Goal: Task Accomplishment & Management: Use online tool/utility

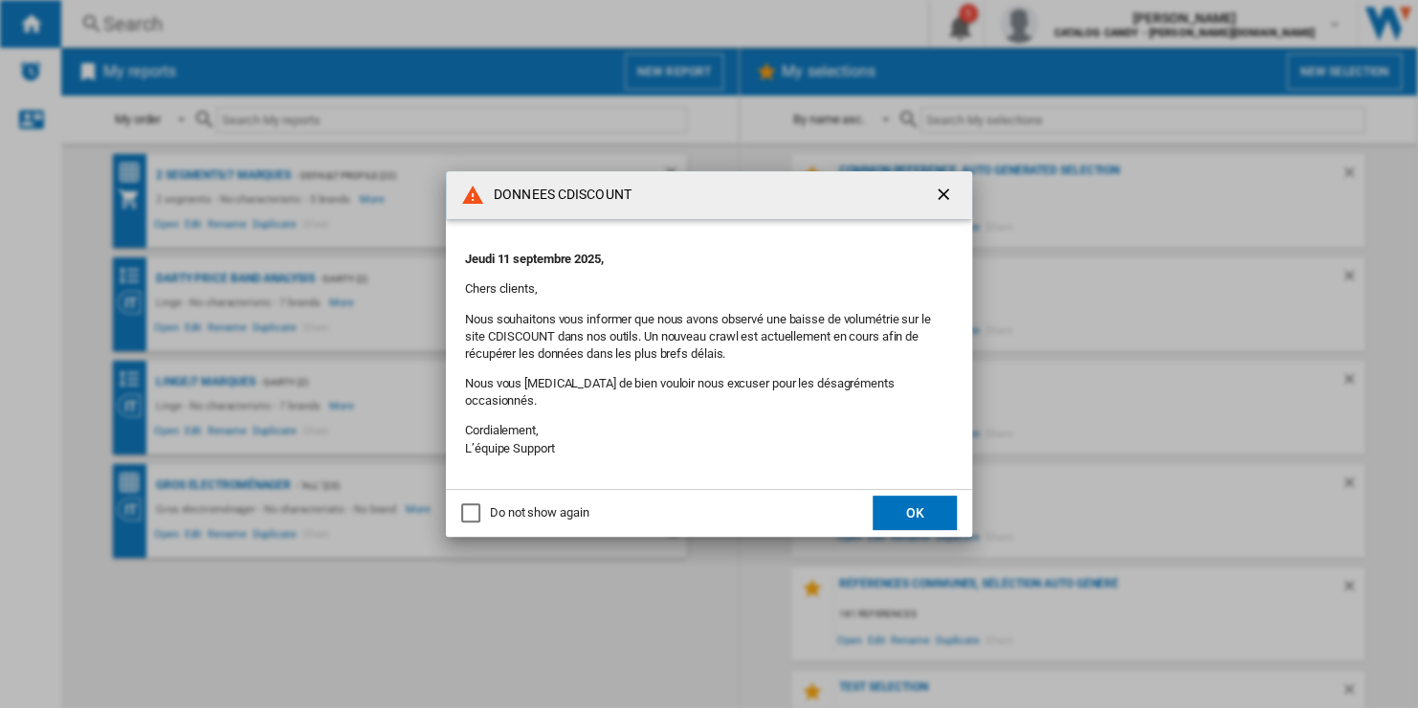
click at [946, 199] on ng-md-icon "getI18NText('BUTTONS.CLOSE_DIALOG')" at bounding box center [945, 196] width 23 height 23
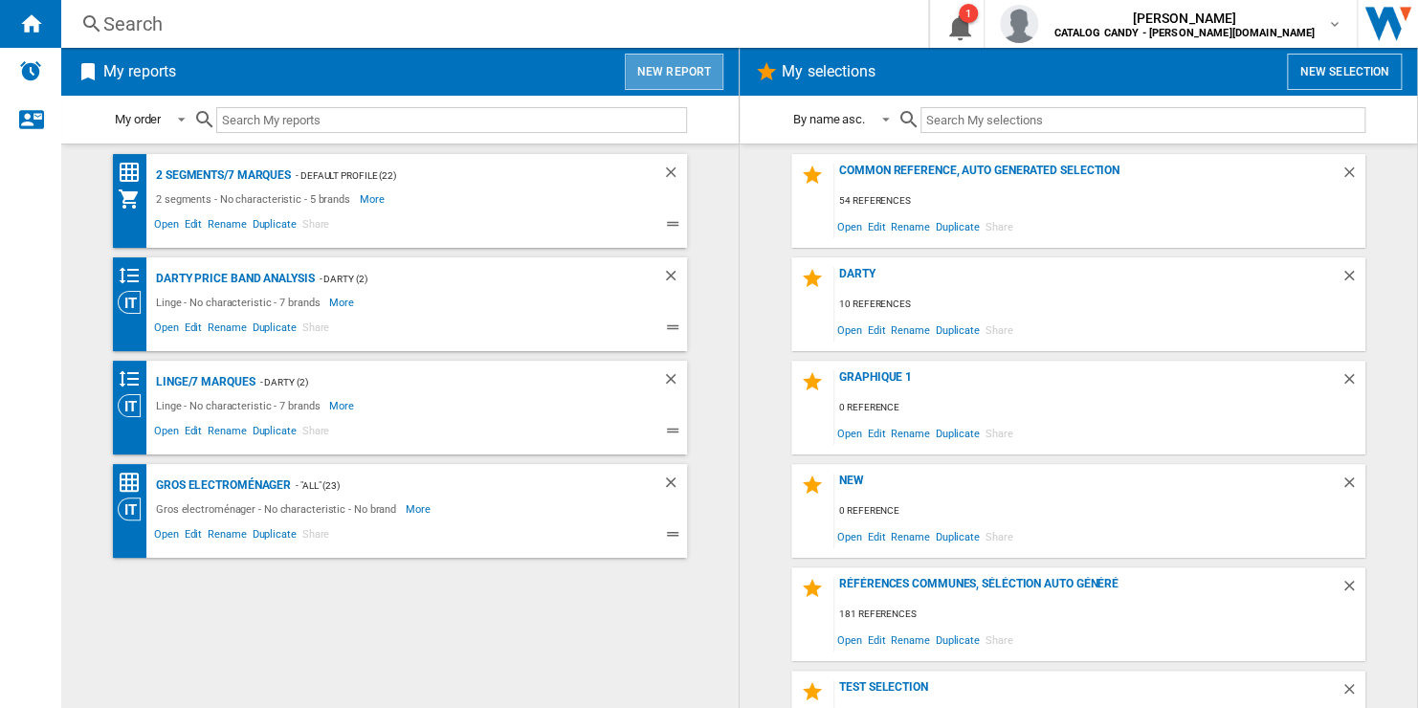
click at [707, 65] on button "New report" at bounding box center [674, 72] width 99 height 36
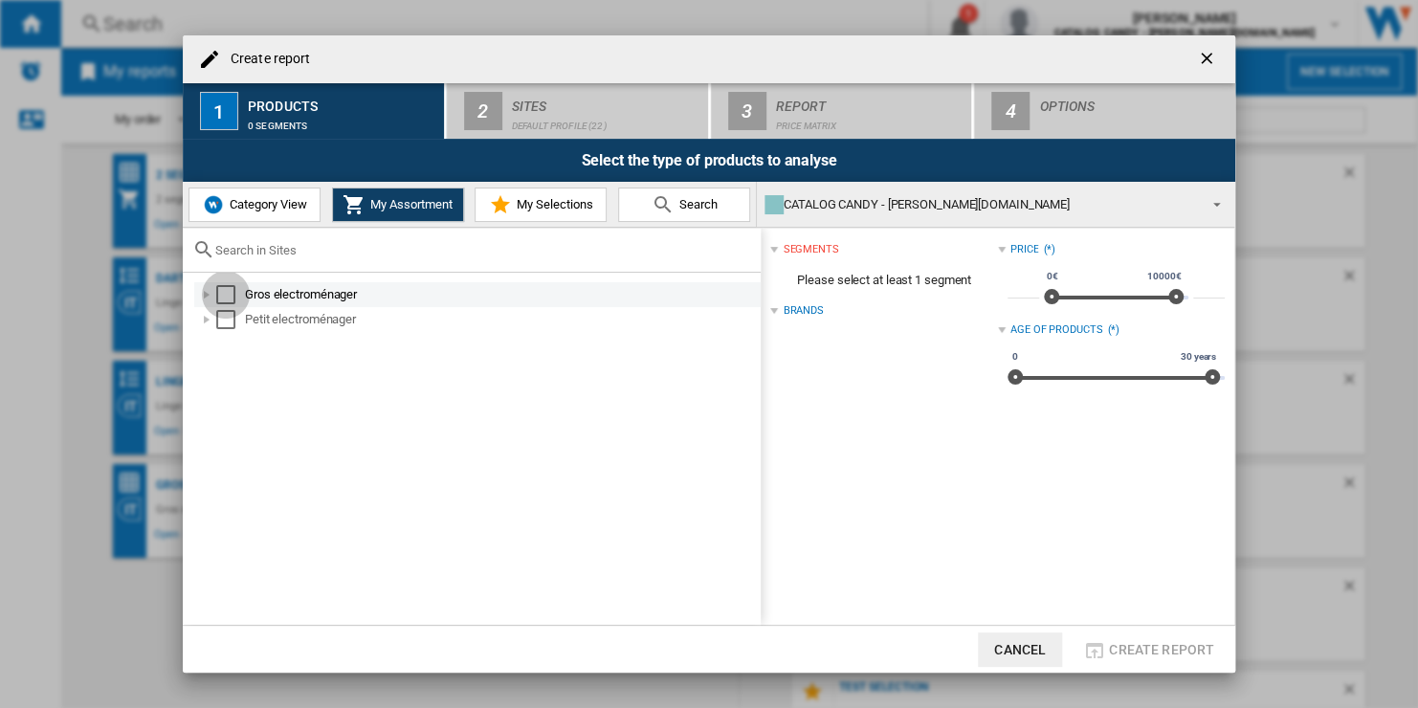
click at [224, 291] on div "Select" at bounding box center [225, 294] width 19 height 19
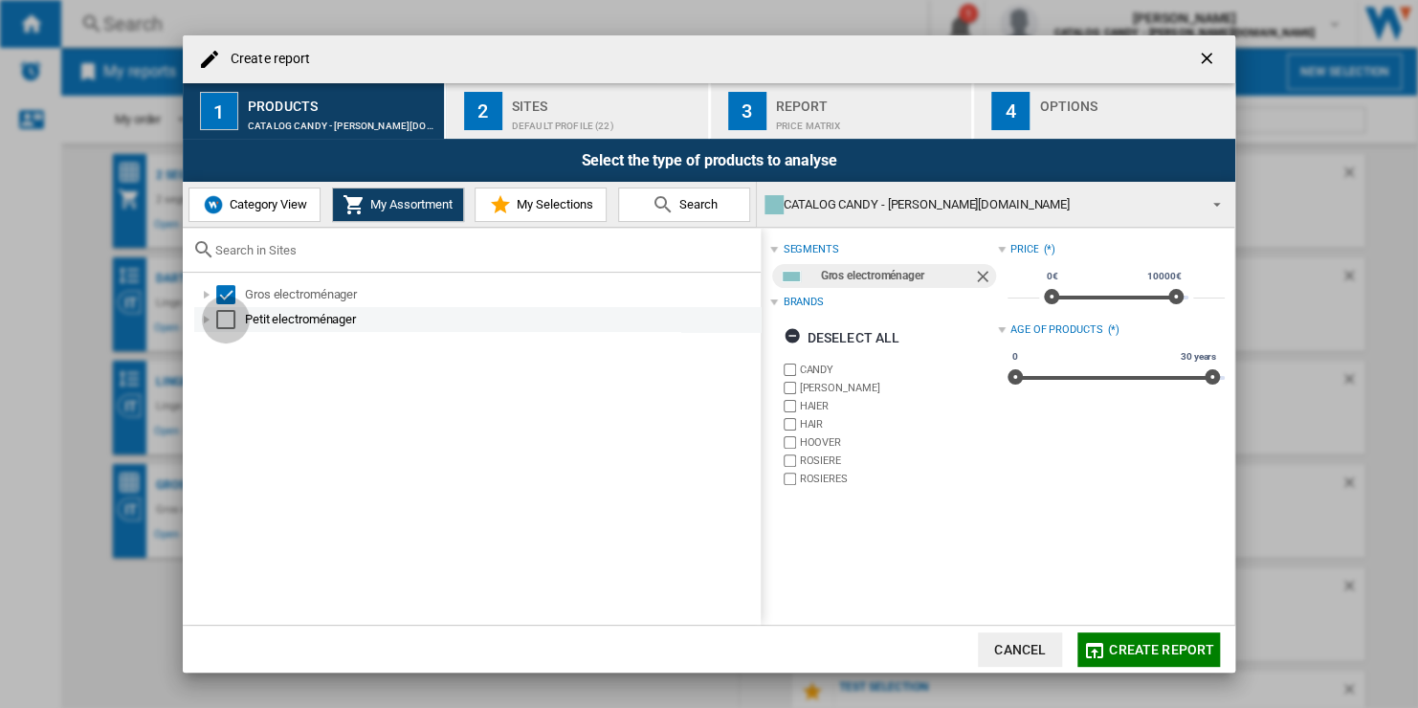
click at [227, 327] on div "Select" at bounding box center [225, 319] width 19 height 19
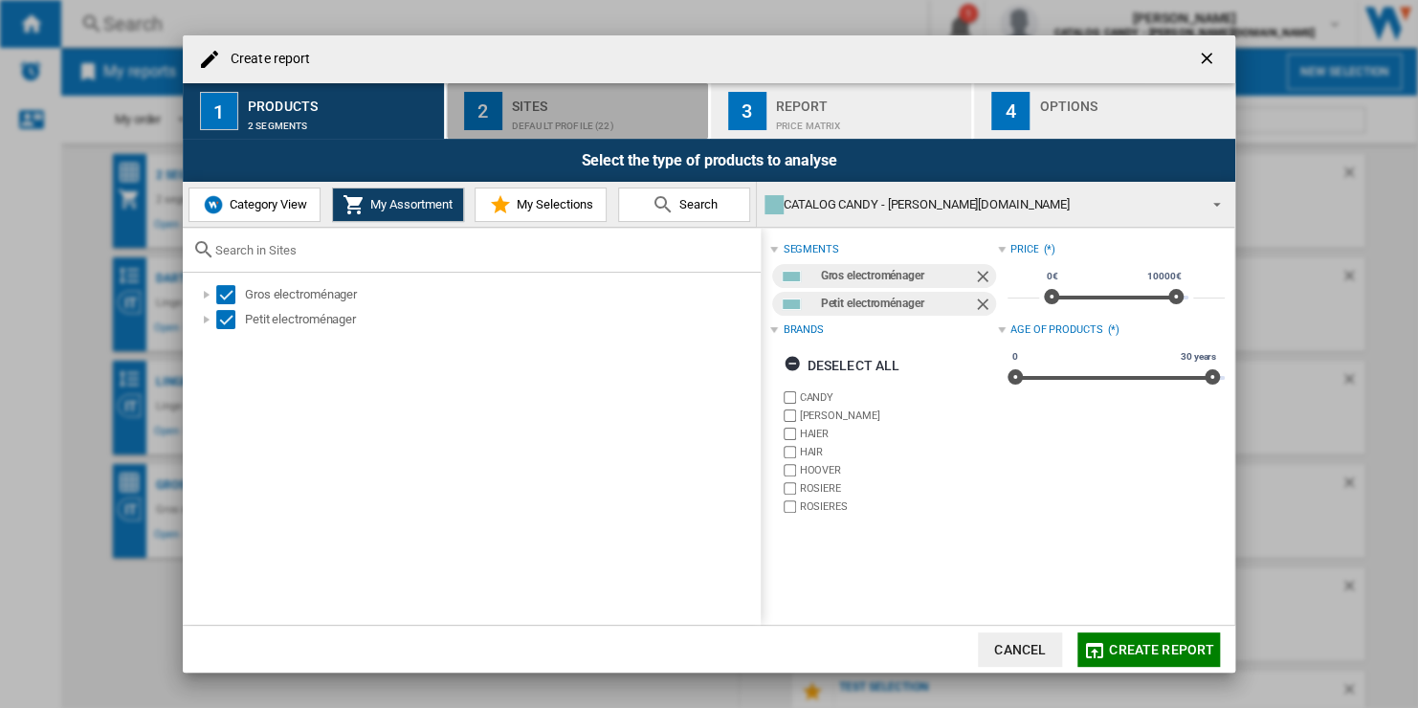
click at [599, 115] on div "Default profile (22)" at bounding box center [606, 121] width 188 height 20
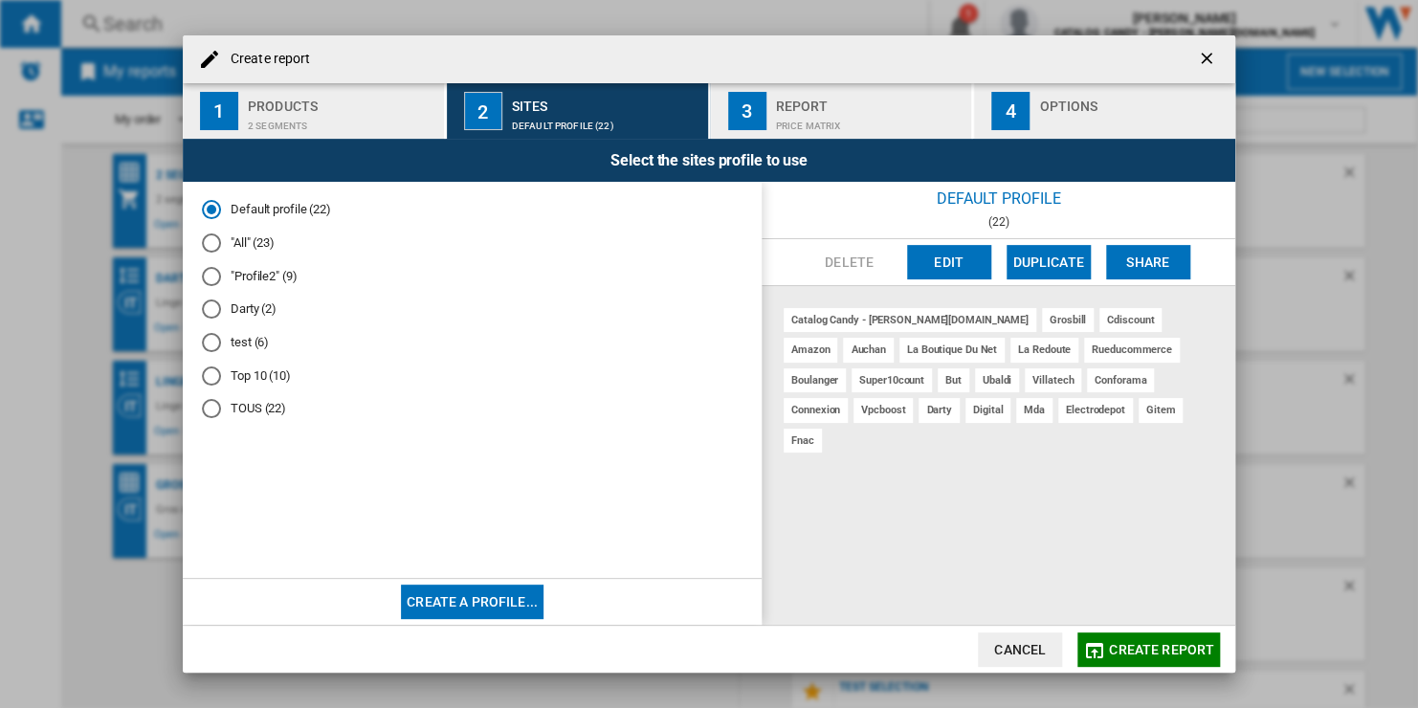
click at [272, 413] on md-radio-button "TOUS (22)" at bounding box center [472, 409] width 540 height 18
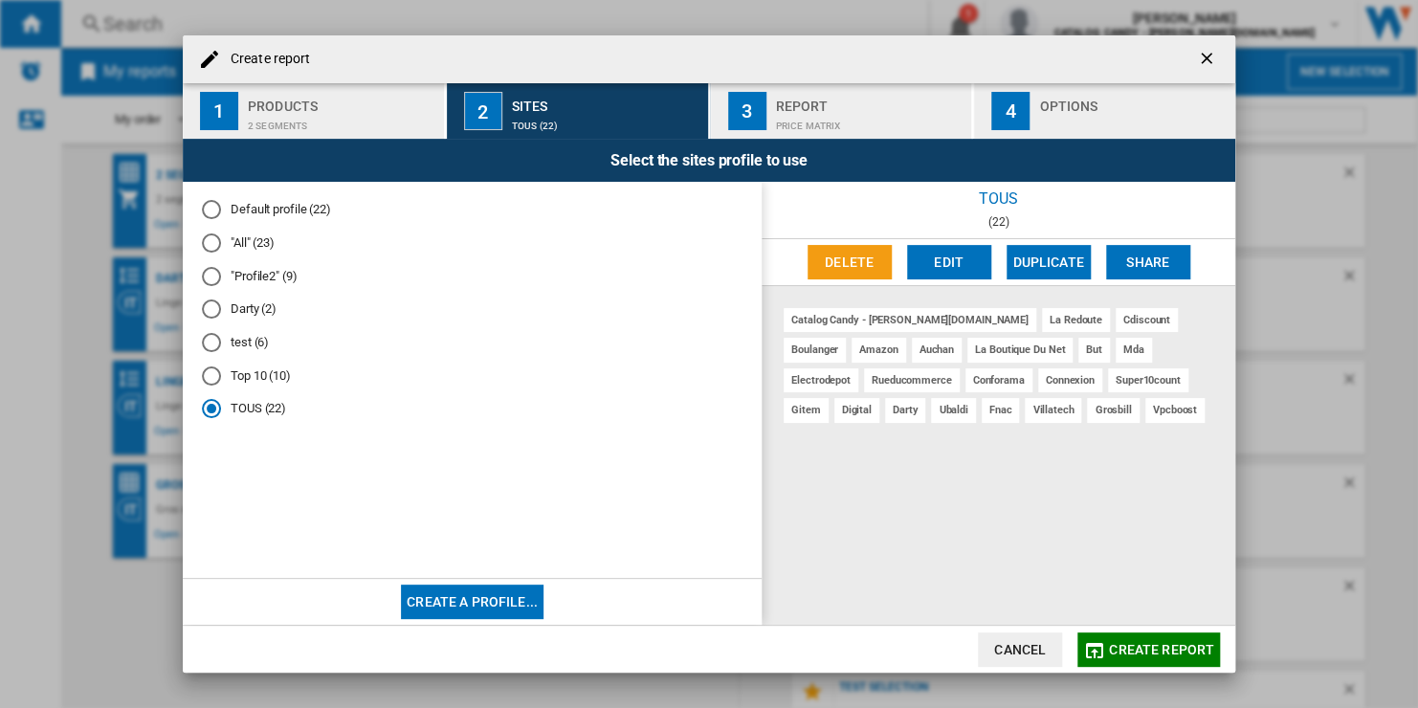
click at [960, 270] on button "Edit" at bounding box center [949, 262] width 84 height 34
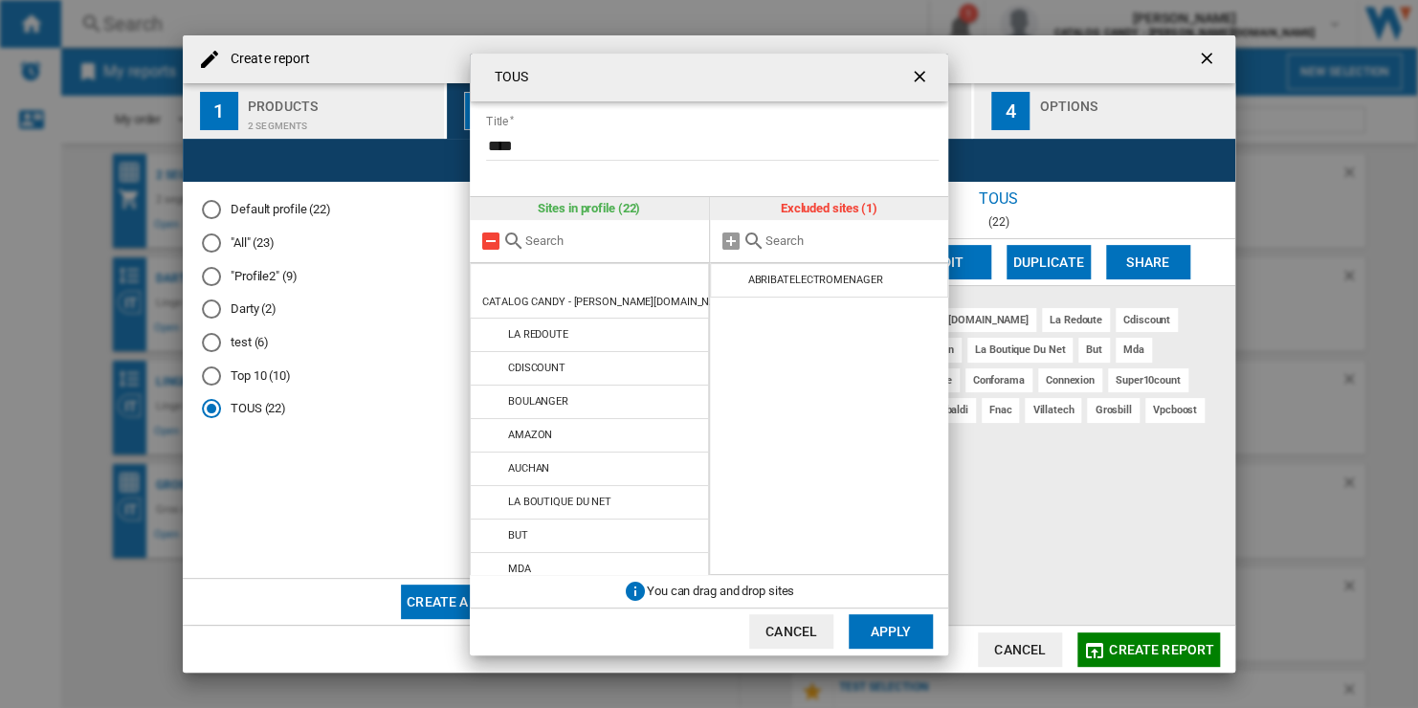
click at [495, 237] on md-icon at bounding box center [490, 241] width 23 height 23
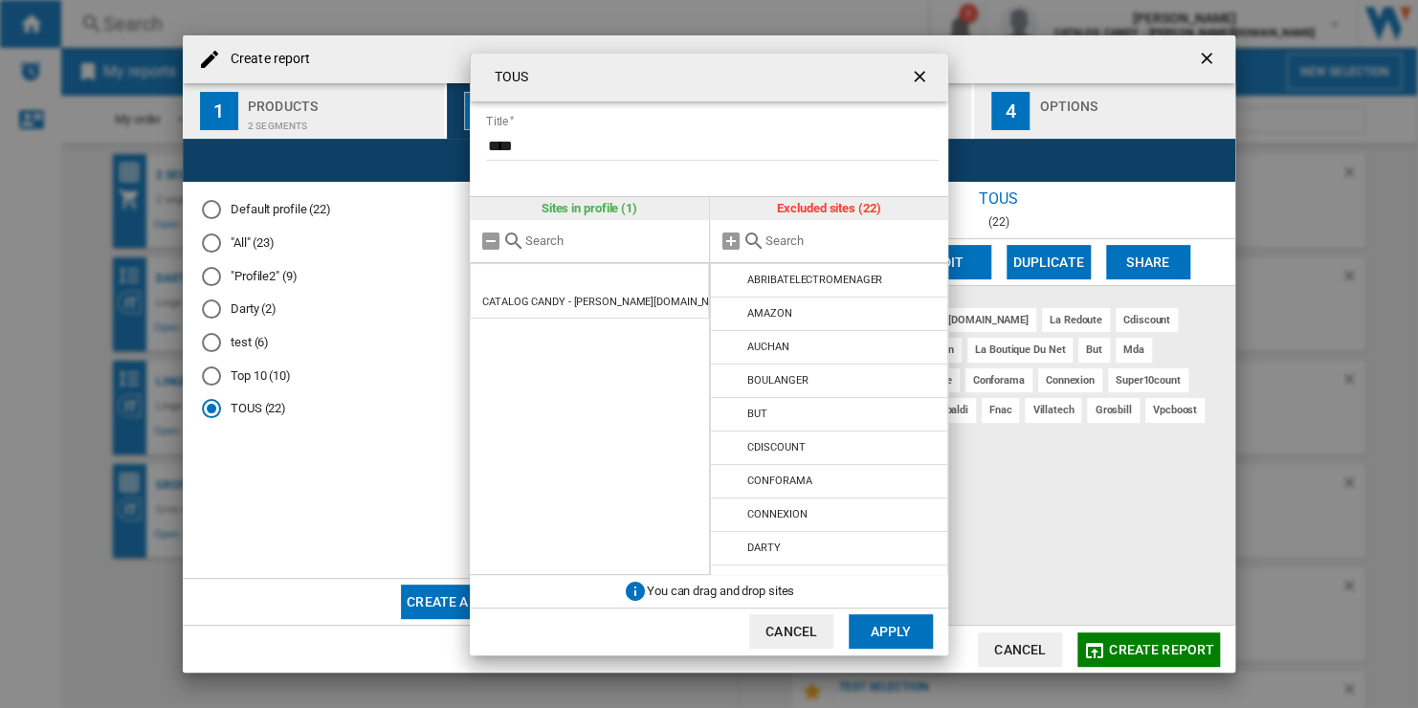
click at [793, 242] on input "text" at bounding box center [852, 240] width 174 height 14
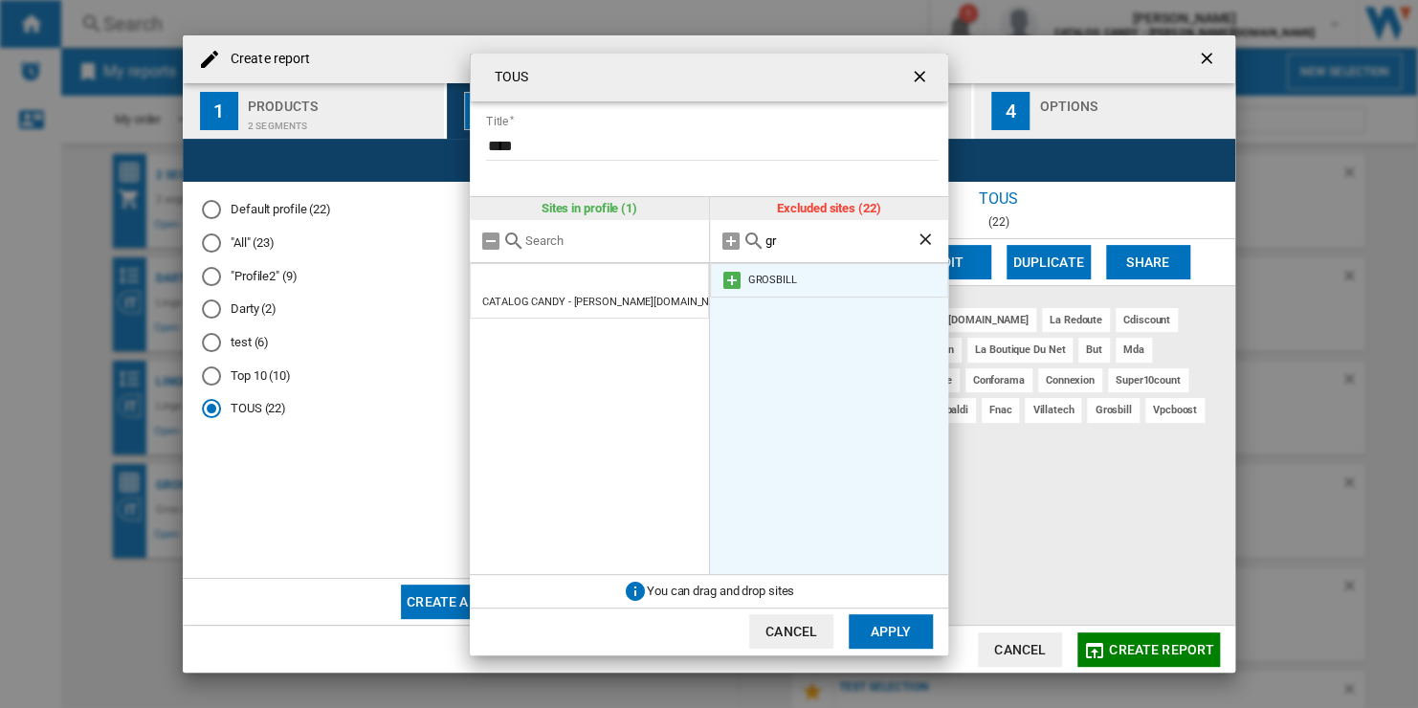
type input "gr"
click at [733, 278] on md-icon at bounding box center [731, 280] width 23 height 23
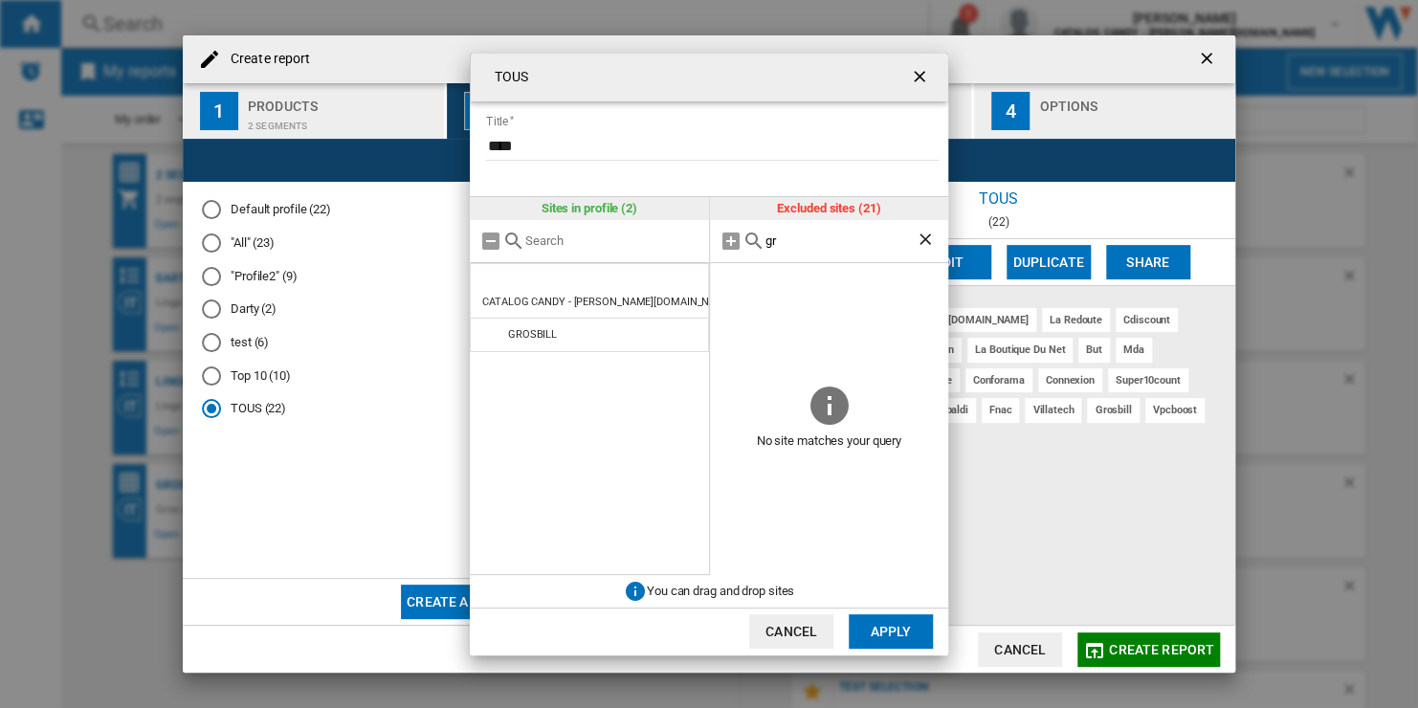
click at [896, 627] on button "Apply" at bounding box center [890, 631] width 84 height 34
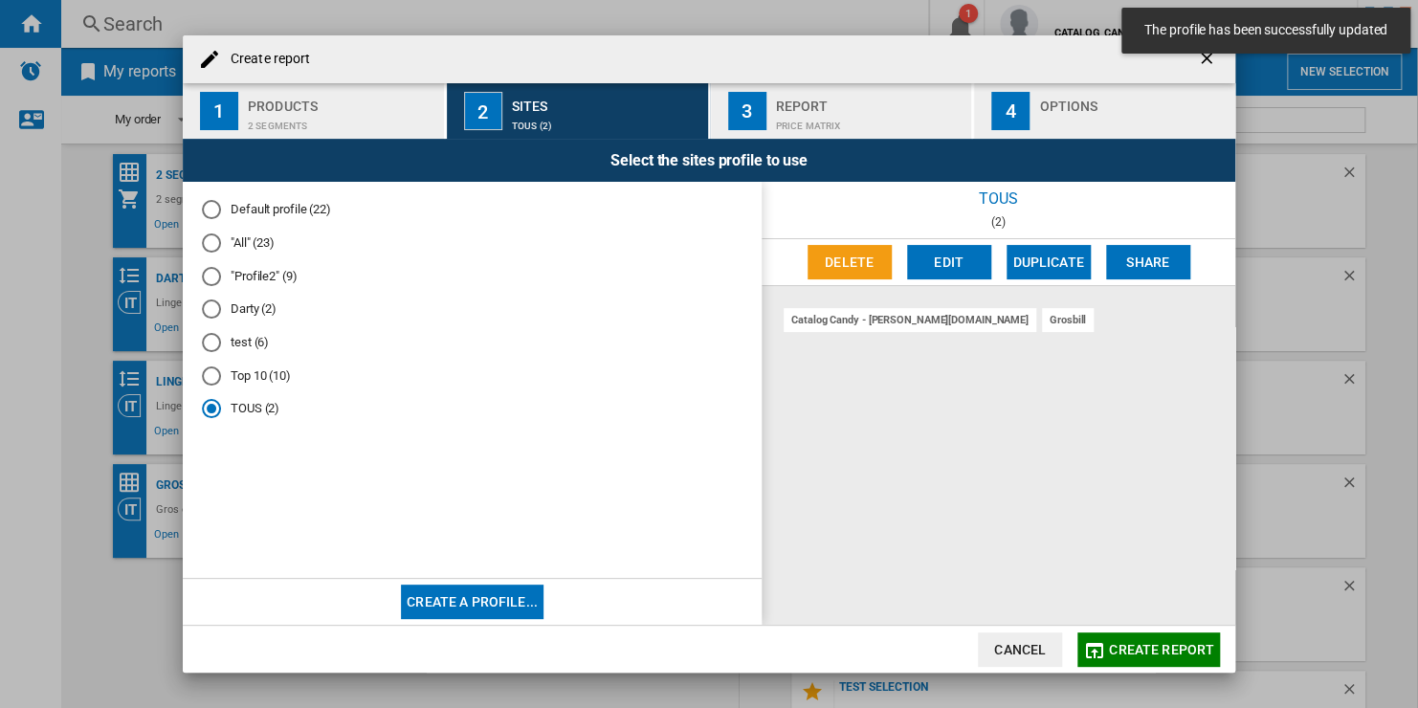
click at [1131, 642] on span "Create report" at bounding box center [1161, 649] width 105 height 15
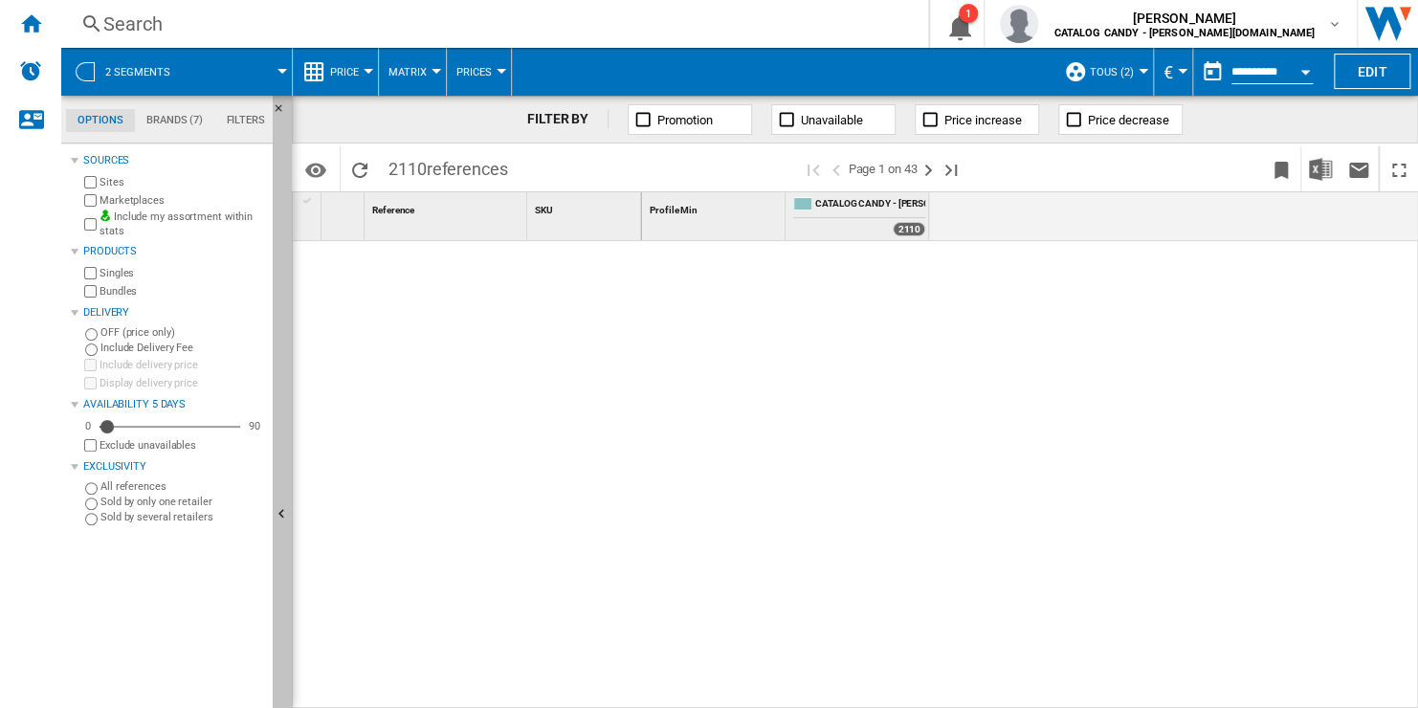
click at [279, 399] on button "Hide" at bounding box center [282, 515] width 19 height 839
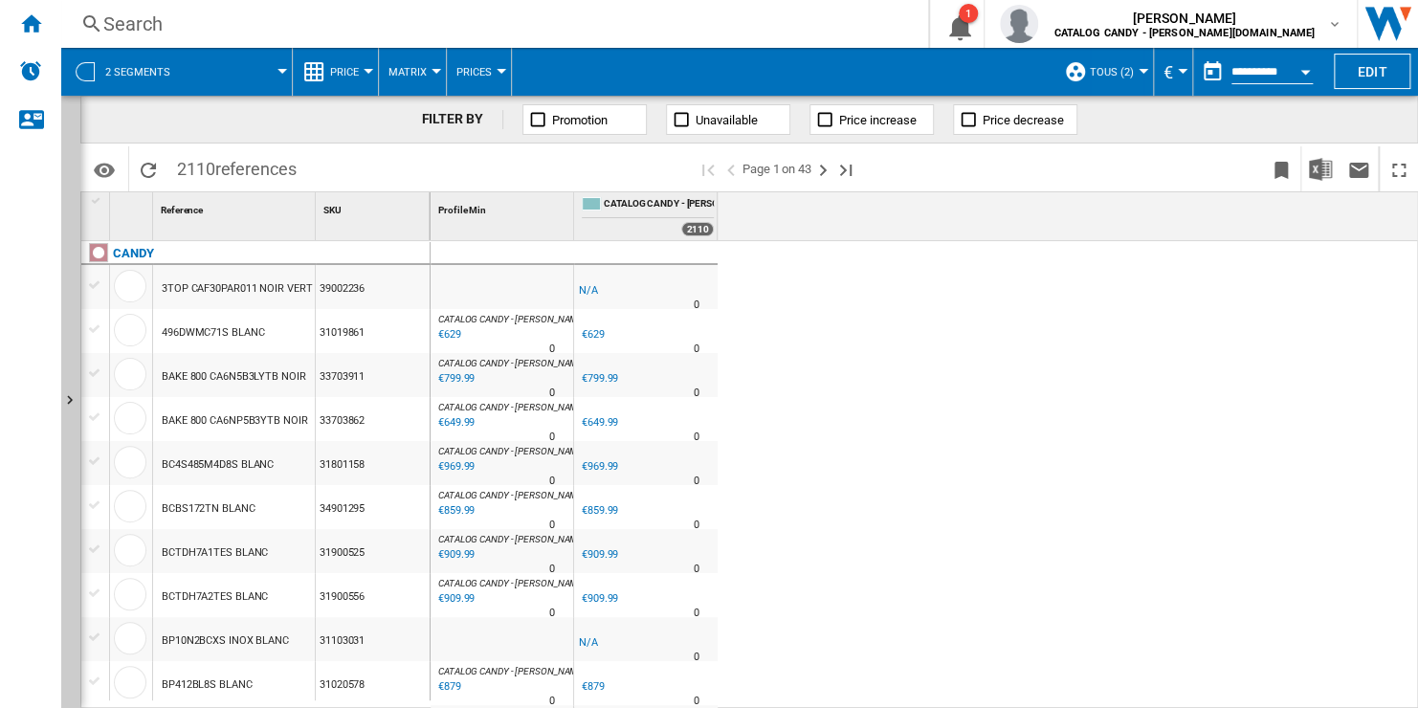
click at [1122, 70] on span "TOUS (2)" at bounding box center [1111, 72] width 44 height 12
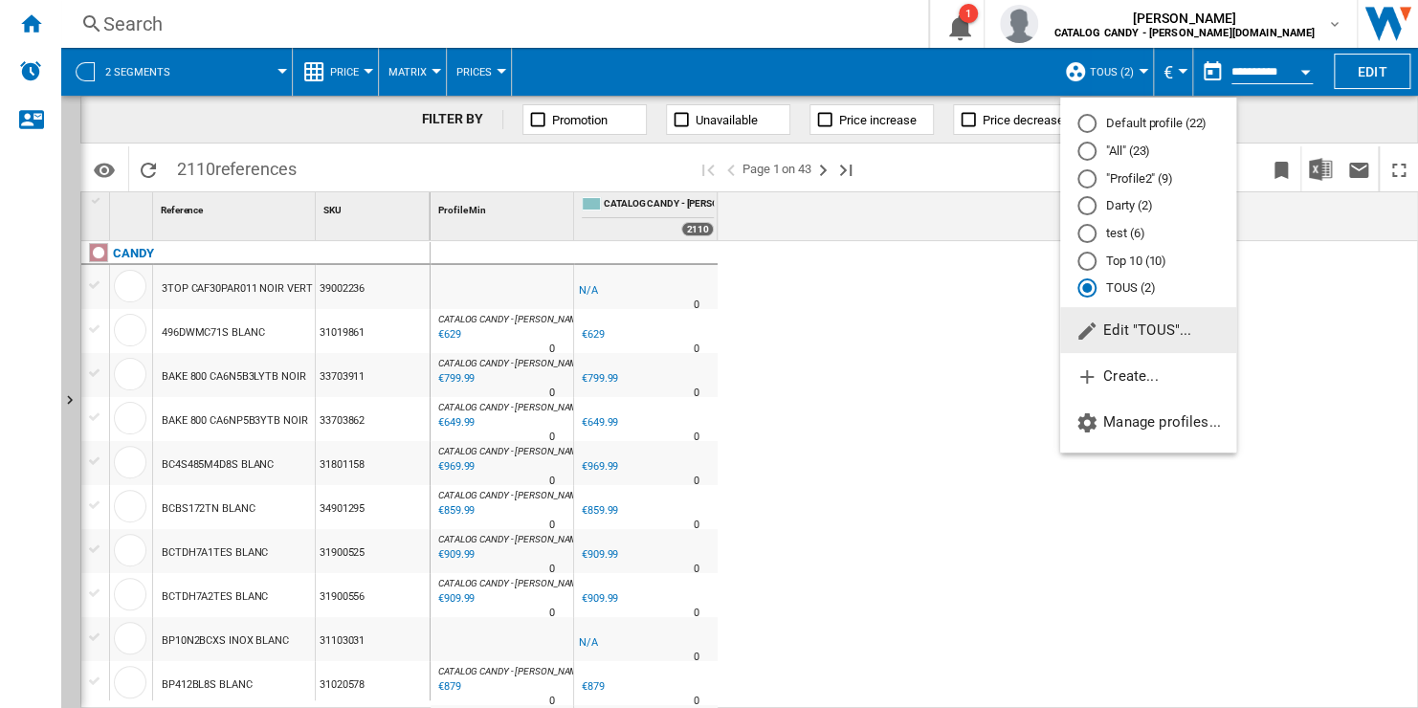
click at [1174, 326] on span "Edit "TOUS"..." at bounding box center [1133, 329] width 116 height 17
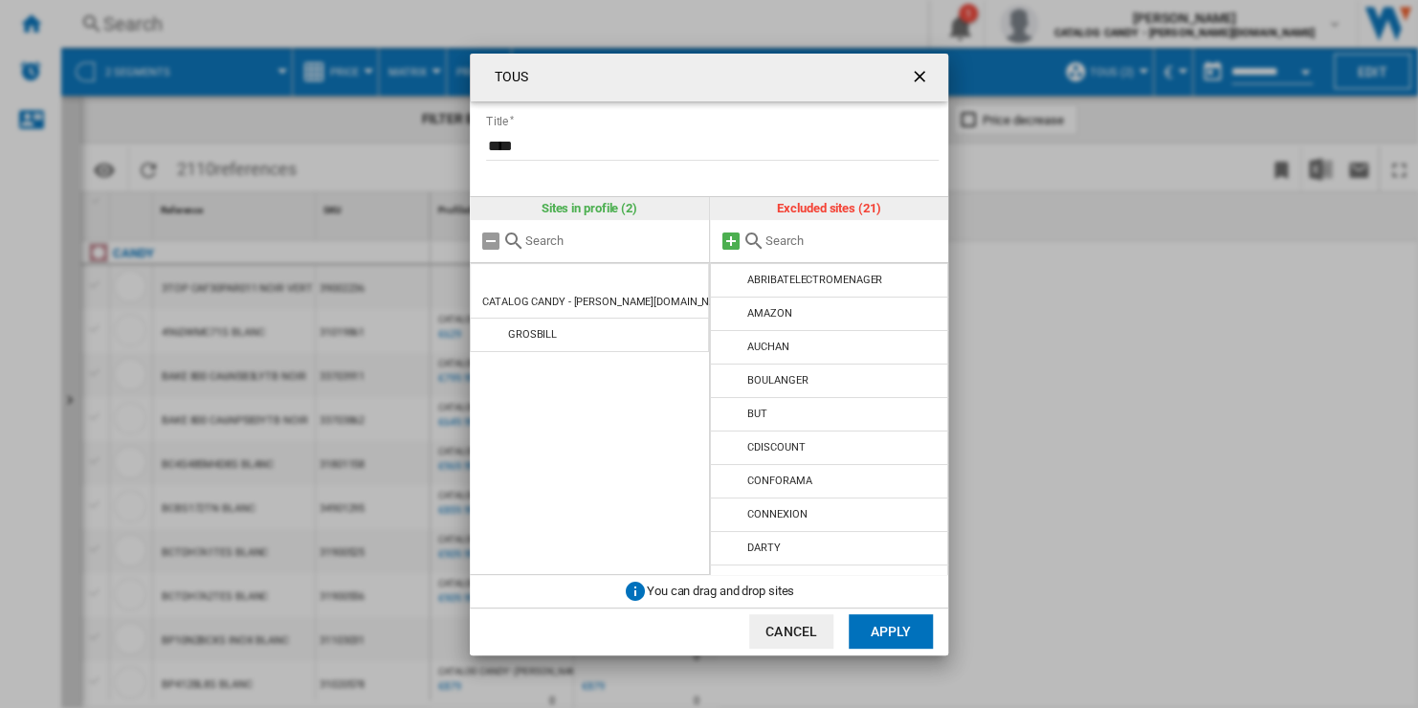
click at [727, 236] on md-icon "TOUS Title ..." at bounding box center [730, 241] width 23 height 23
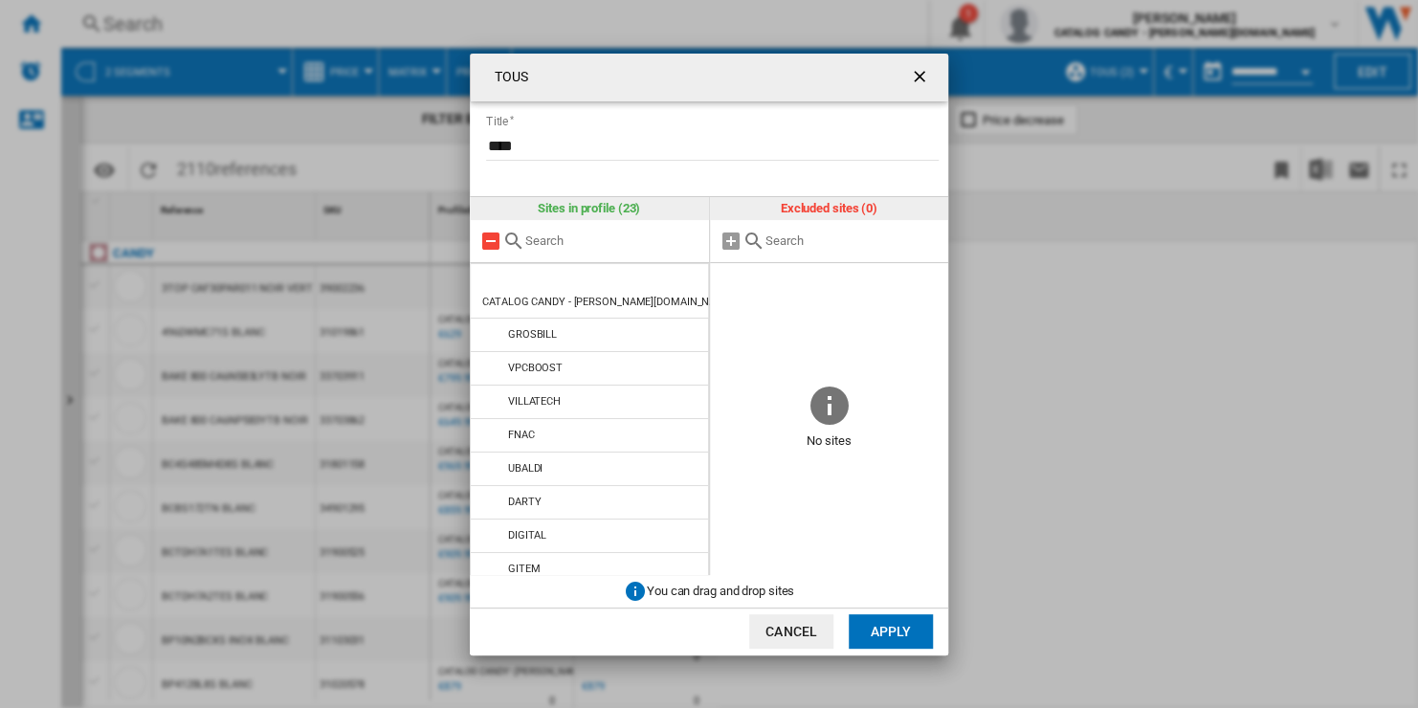
click at [490, 240] on md-icon "TOUS Title ..." at bounding box center [490, 241] width 23 height 23
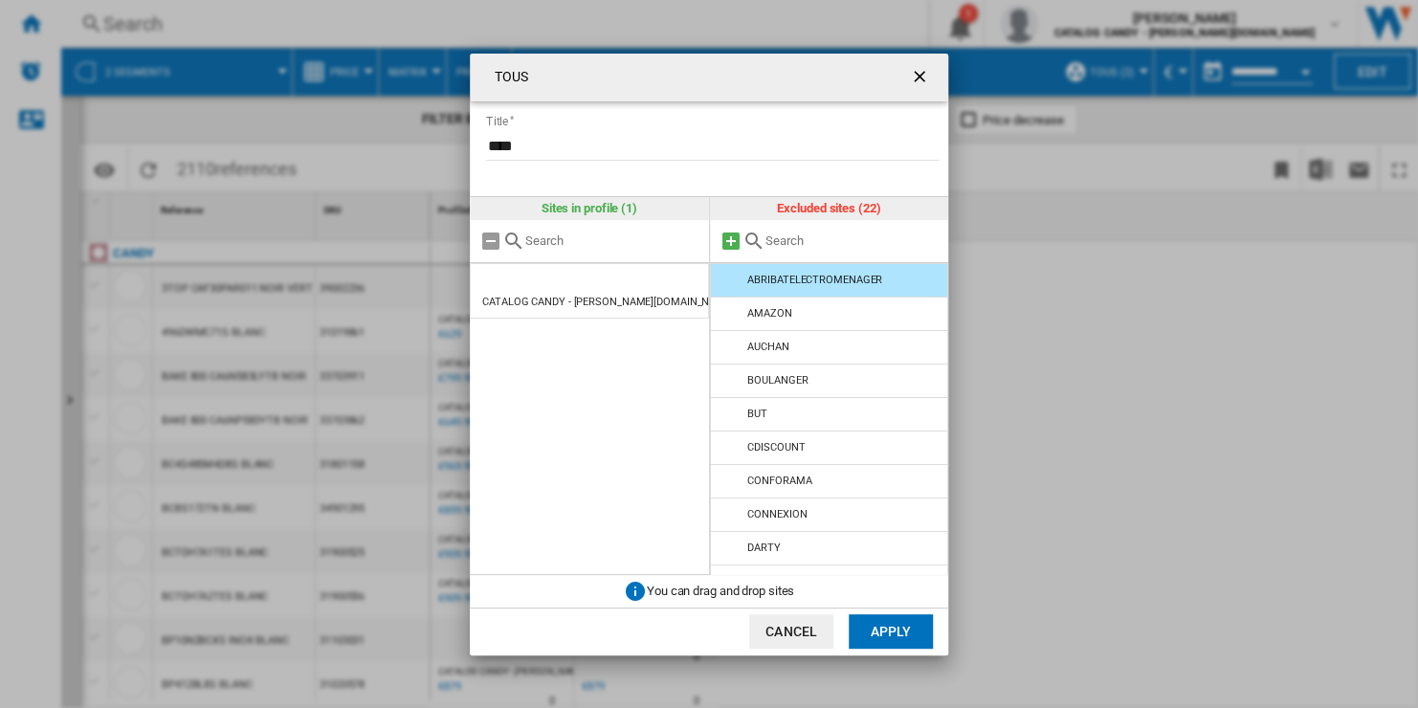
click at [732, 245] on md-icon "TOUS Title ..." at bounding box center [730, 241] width 23 height 23
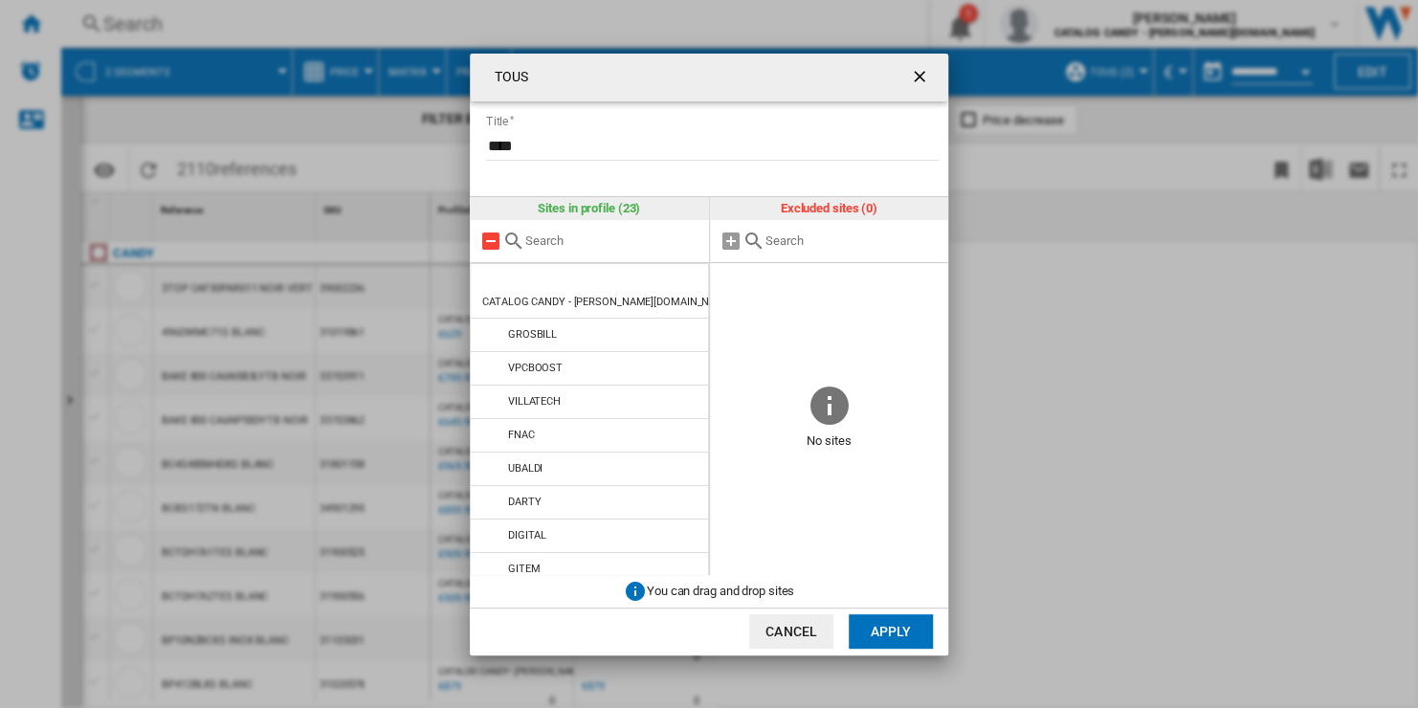
click at [490, 235] on md-icon "TOUS Title ..." at bounding box center [490, 241] width 23 height 23
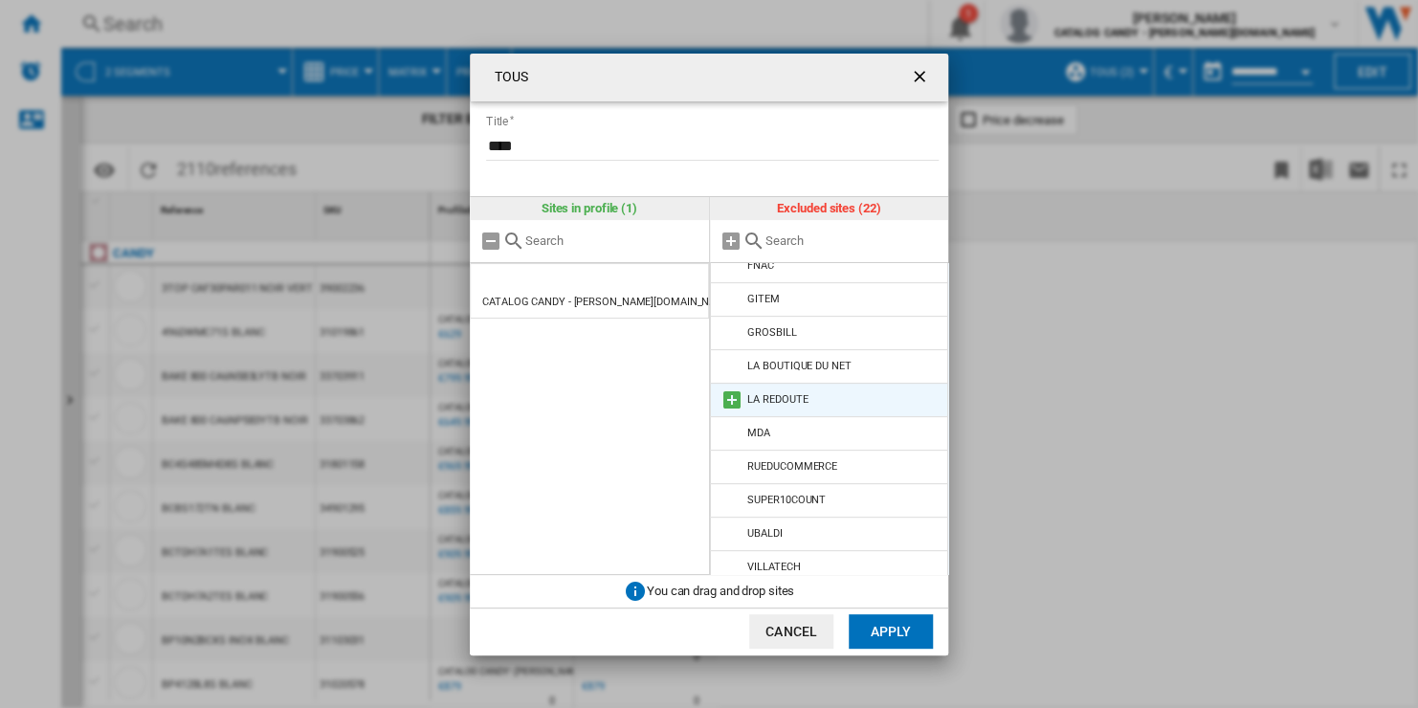
scroll to position [426, 0]
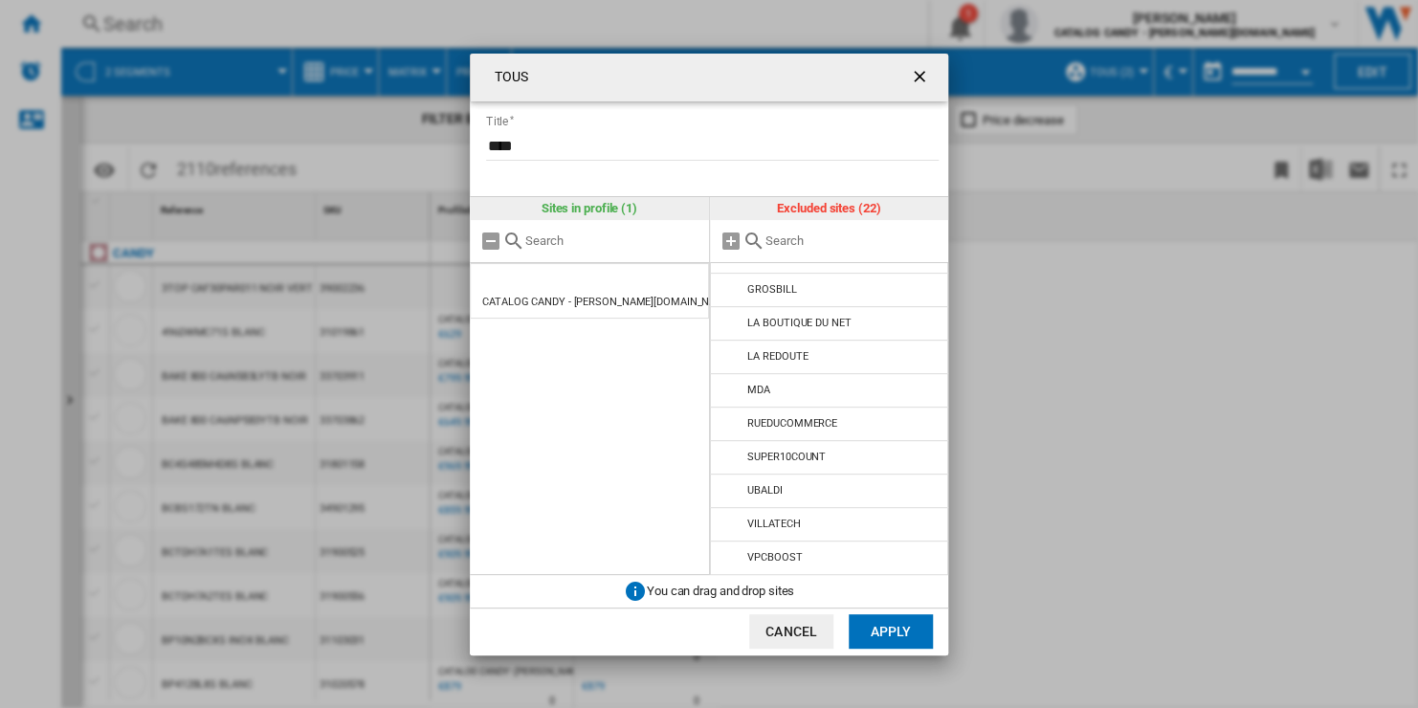
click at [831, 246] on input "TOUS Title ..." at bounding box center [852, 240] width 174 height 14
paste input "1. ABRIBATELECTROMENAGER"
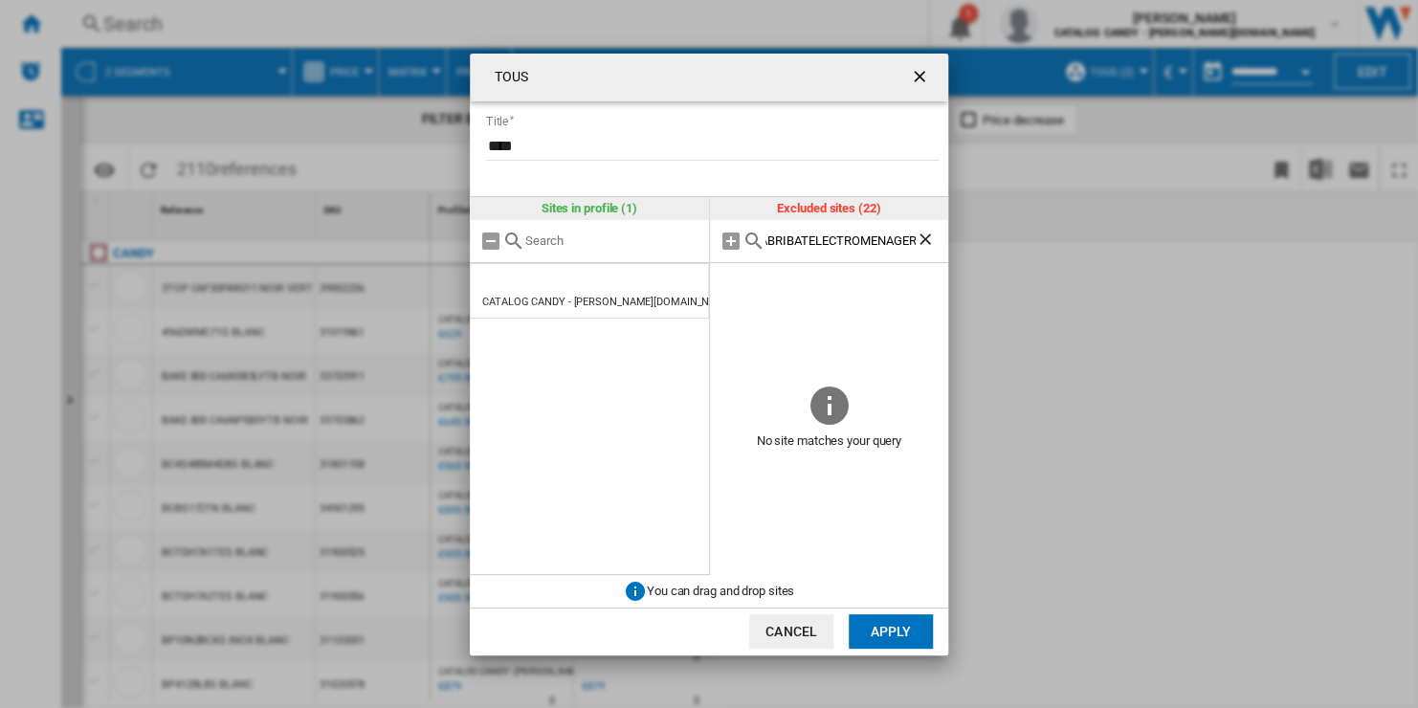
type input "1. ABRIBATELECTROMENAGER"
click at [920, 241] on ng-md-icon "Clear search" at bounding box center [926, 241] width 23 height 23
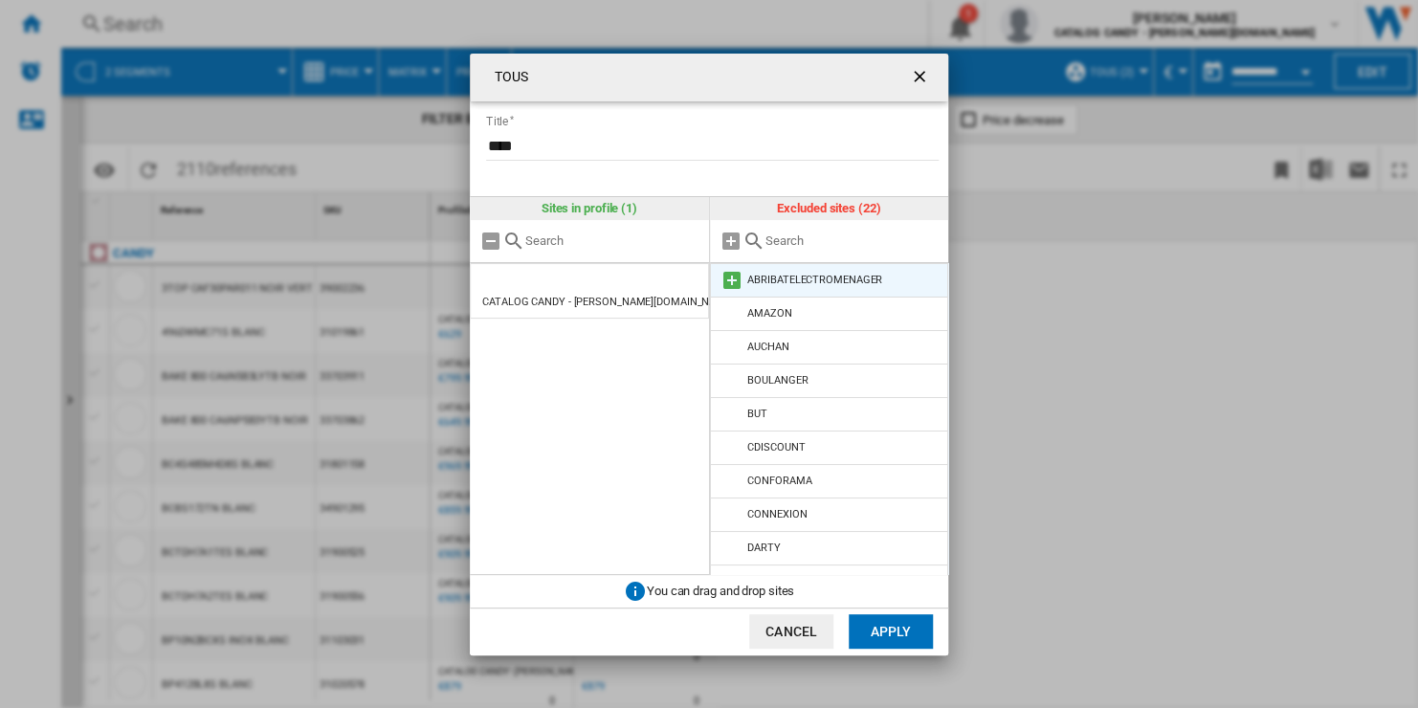
click at [732, 279] on md-icon "TOUS Title ..." at bounding box center [731, 280] width 23 height 23
click at [908, 632] on button "Apply" at bounding box center [890, 631] width 84 height 34
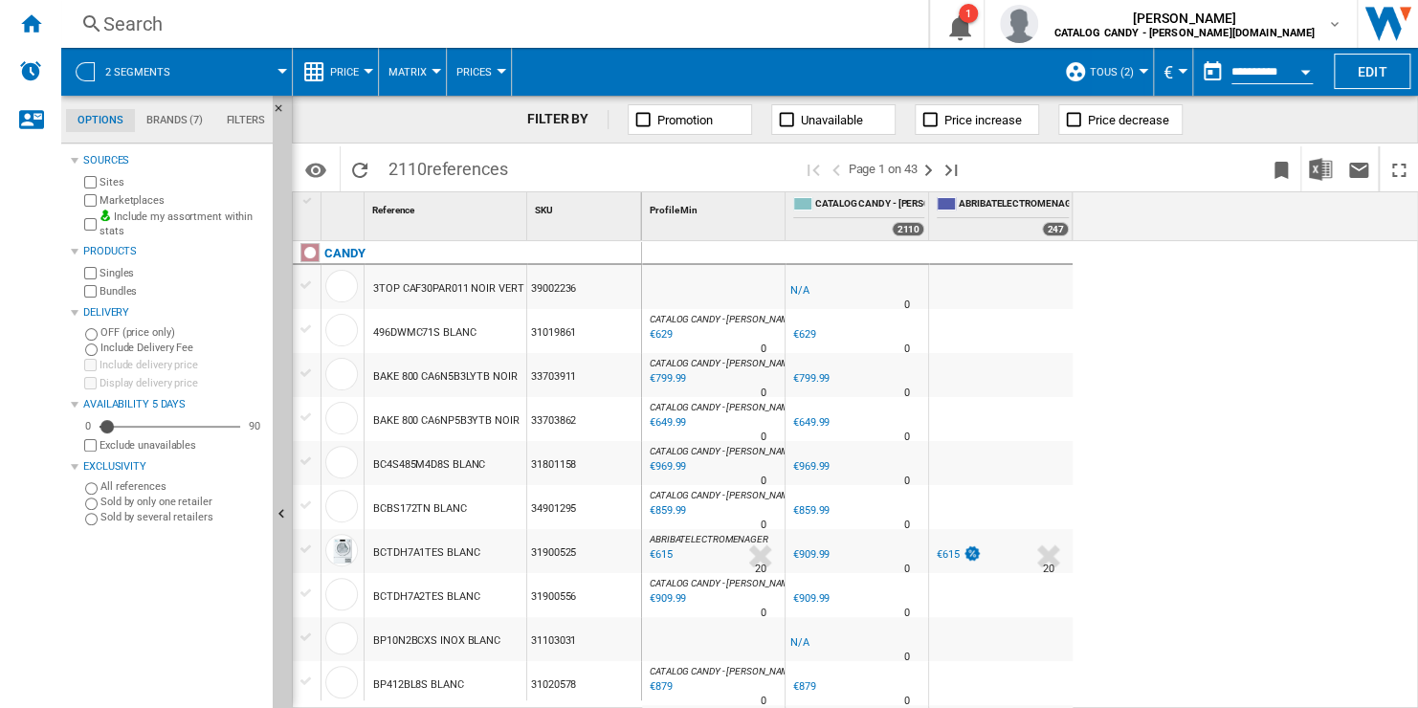
click at [946, 554] on div "€615" at bounding box center [947, 554] width 23 height 12
